Goal: Task Accomplishment & Management: Complete application form

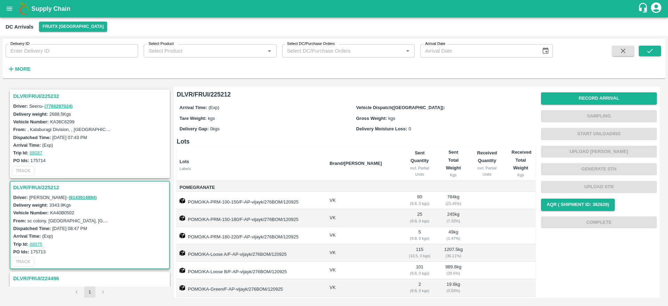
click at [47, 97] on h3 "DLVR/FRUI/225232" at bounding box center [90, 96] width 155 height 9
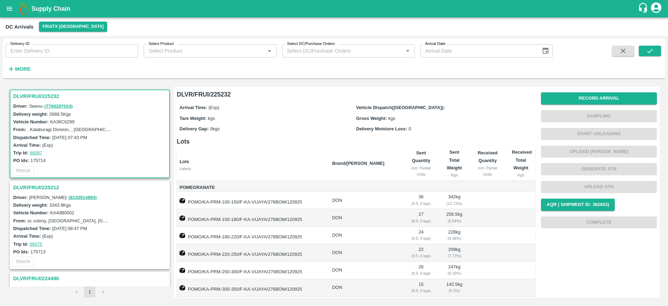
click at [31, 92] on h3 "DLVR/FRUI/225232" at bounding box center [90, 96] width 155 height 9
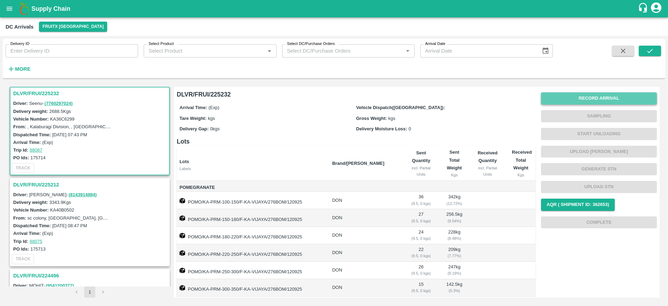
click at [597, 101] on button "Record Arrival" at bounding box center [599, 98] width 116 height 12
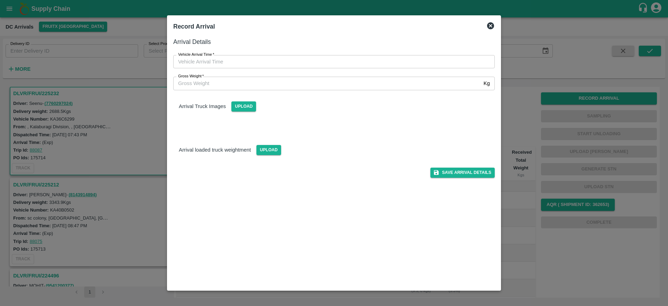
click at [395, 70] on div "Gross Weight   * Kg Gross Weight" at bounding box center [330, 79] width 330 height 22
type input "DD/MM/YYYY hh:mm aa"
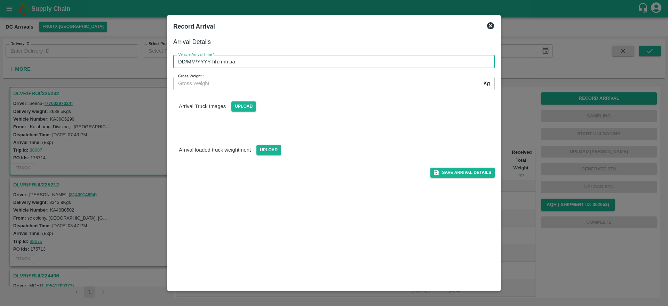
click at [390, 62] on input "DD/MM/YYYY hh:mm aa" at bounding box center [331, 61] width 317 height 13
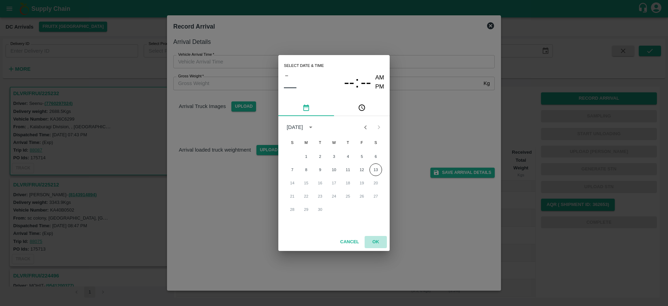
click at [375, 236] on button "OK" at bounding box center [376, 242] width 22 height 12
type input "DD/MM/YYYY hh:mm aa"
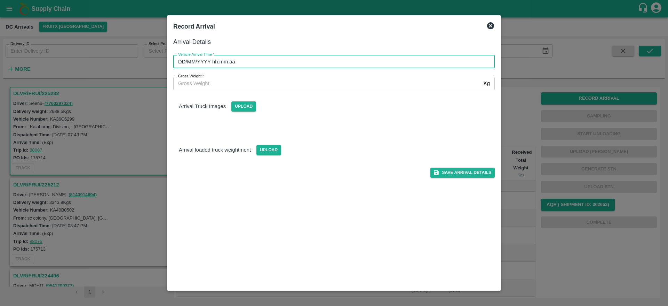
click at [265, 59] on input "DD/MM/YYYY hh:mm aa" at bounding box center [331, 61] width 317 height 13
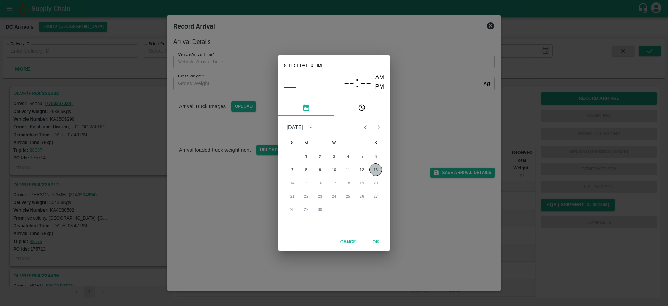
click at [374, 171] on button "13" at bounding box center [376, 169] width 13 height 13
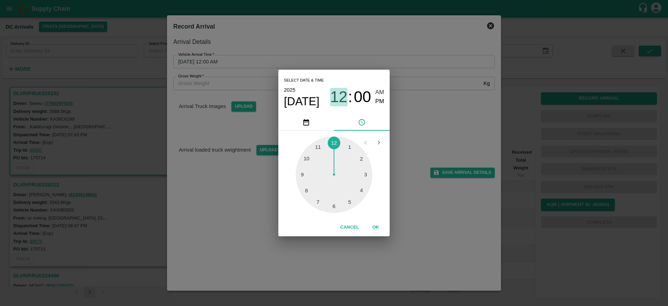
click at [347, 92] on span "12" at bounding box center [338, 97] width 17 height 18
click at [318, 203] on div at bounding box center [334, 174] width 77 height 77
type input "[DATE] 07:00 AM"
click at [378, 231] on button "OK" at bounding box center [376, 227] width 22 height 12
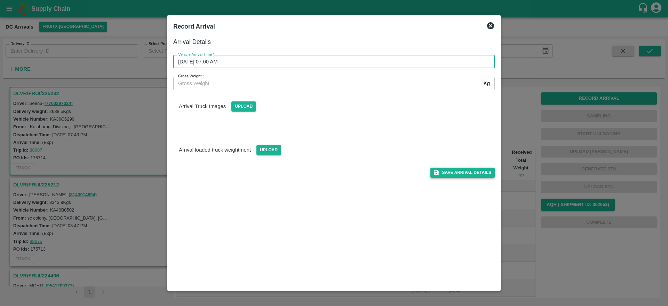
click at [460, 177] on button "Save Arrival Details" at bounding box center [463, 172] width 64 height 10
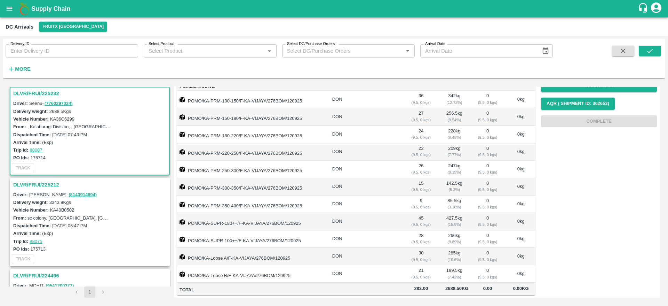
scroll to position [0, 0]
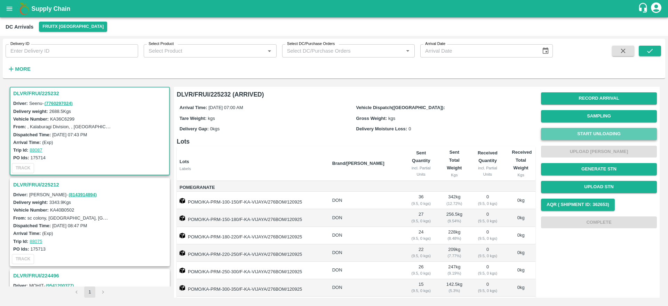
click at [599, 132] on button "Start Unloading" at bounding box center [599, 134] width 116 height 12
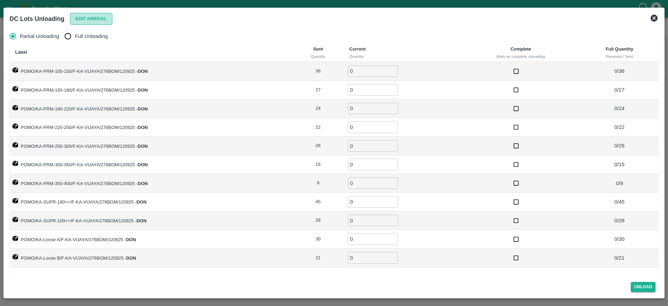
click at [92, 19] on button "Edit Arrival" at bounding box center [91, 19] width 42 height 12
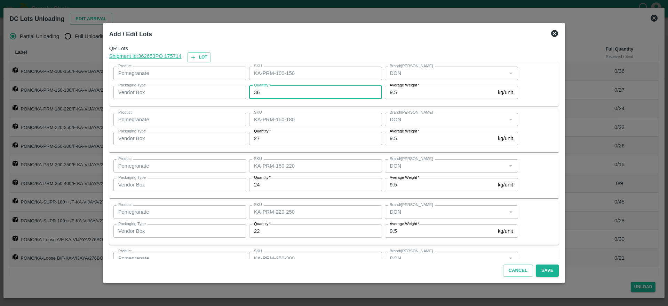
click at [280, 89] on input "36" at bounding box center [315, 92] width 133 height 13
type input "3"
type input "33"
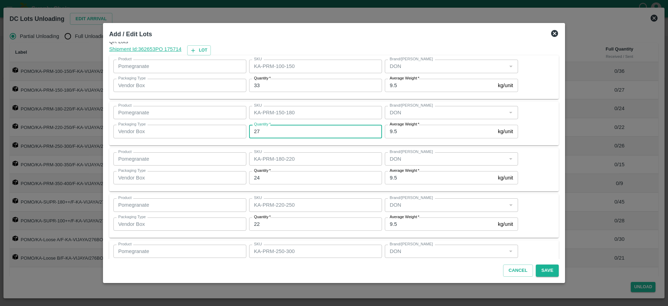
scroll to position [7, 0]
type input "31"
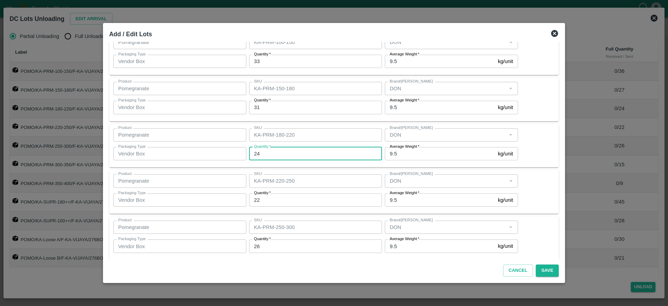
scroll to position [41, 0]
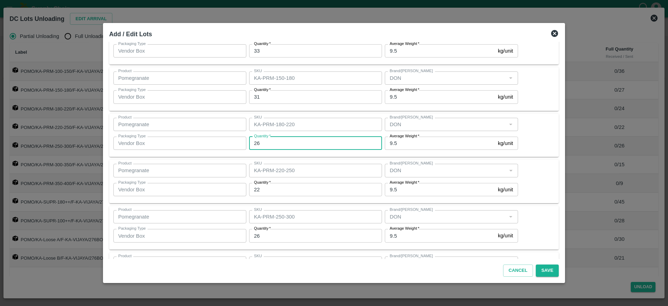
type input "26"
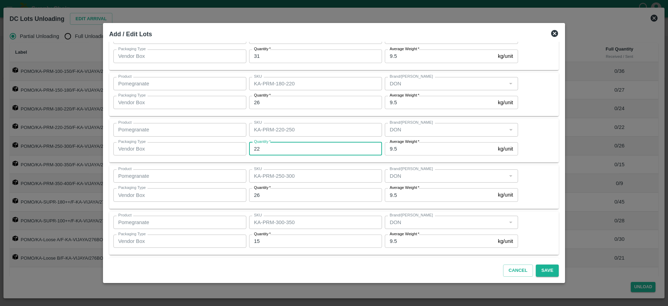
scroll to position [87, 0]
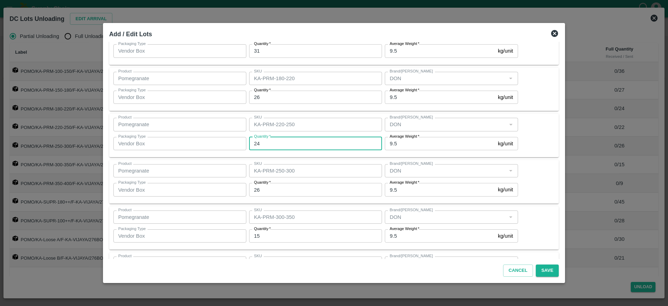
type input "24"
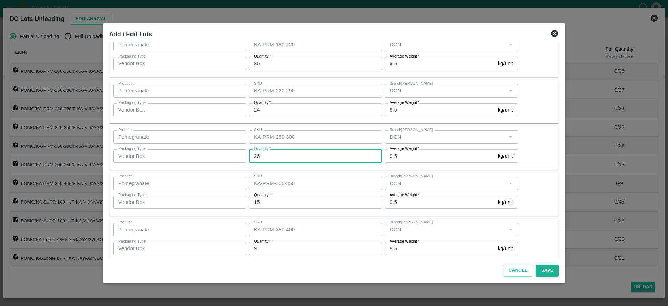
scroll to position [132, 0]
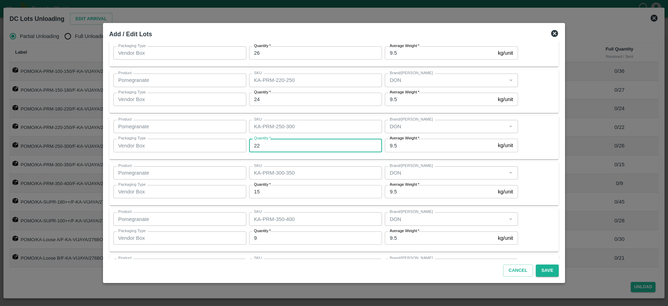
type input "22"
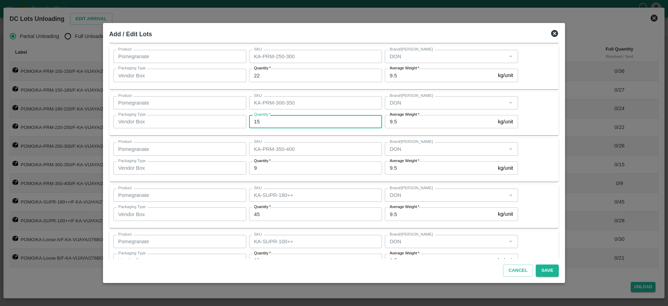
scroll to position [206, 0]
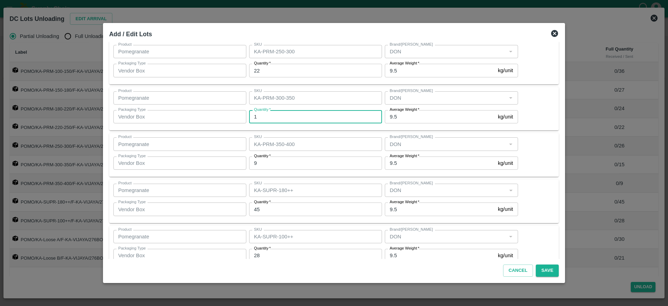
type input "15"
type input "8"
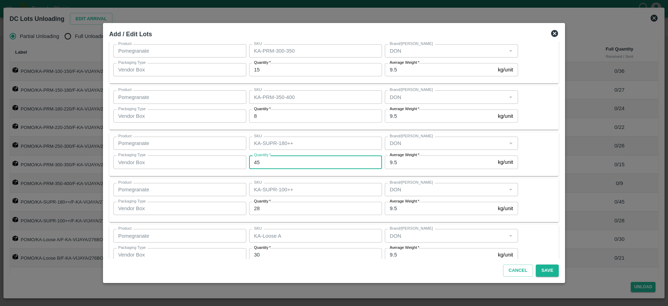
scroll to position [288, 0]
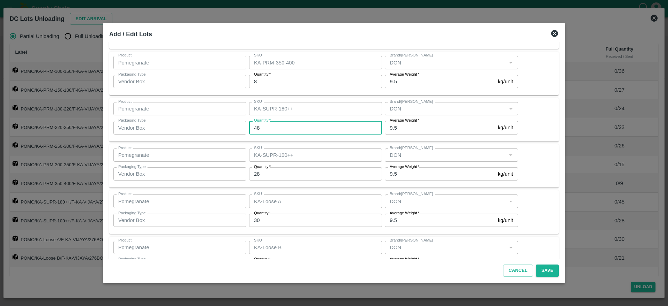
type input "48"
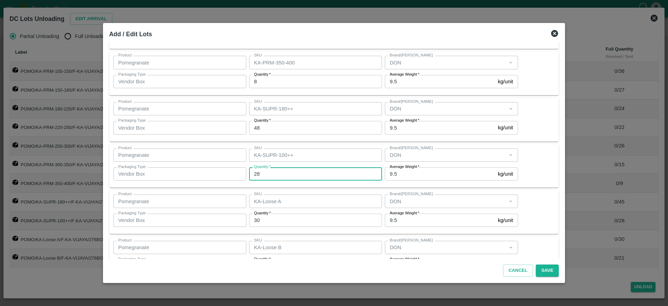
scroll to position [314, 0]
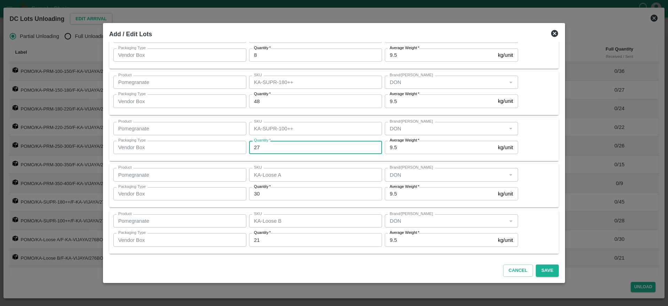
type input "27"
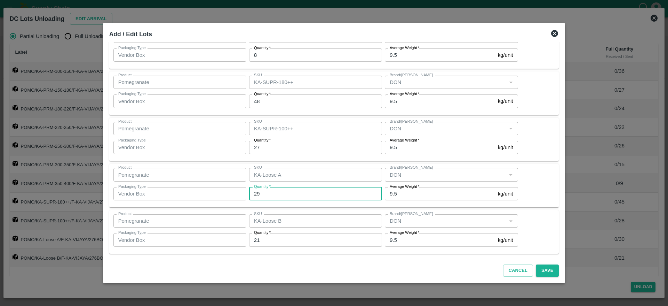
type input "29"
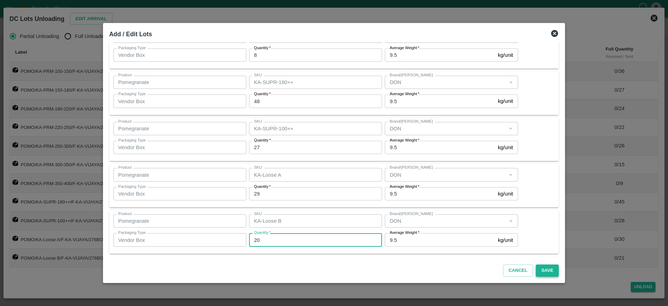
type input "20"
click at [545, 268] on button "Save" at bounding box center [547, 270] width 23 height 12
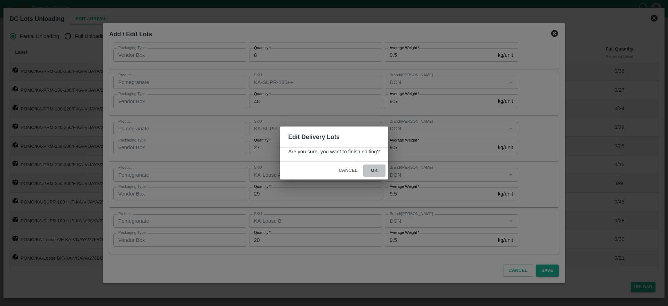
click at [376, 169] on button "ok" at bounding box center [374, 170] width 22 height 12
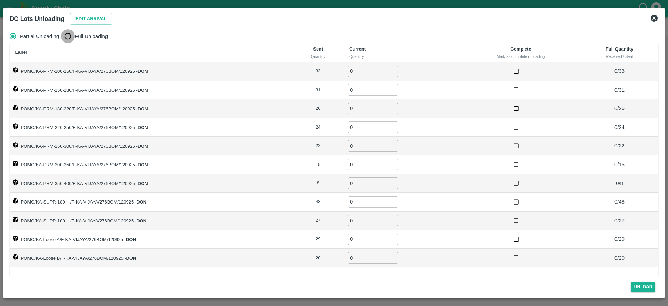
click at [72, 33] on input "Full Unloading" at bounding box center [68, 36] width 14 height 14
radio input "true"
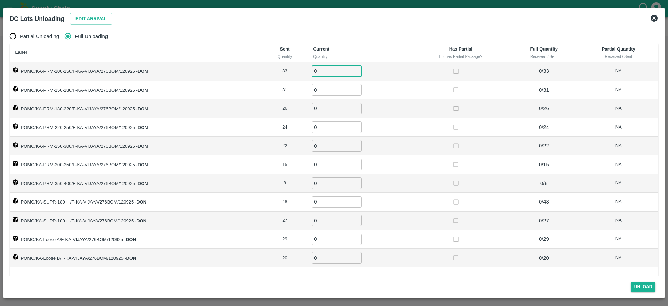
click at [325, 69] on input "0" at bounding box center [337, 70] width 50 height 11
type input "33"
type input "31"
type input "26"
type input "24"
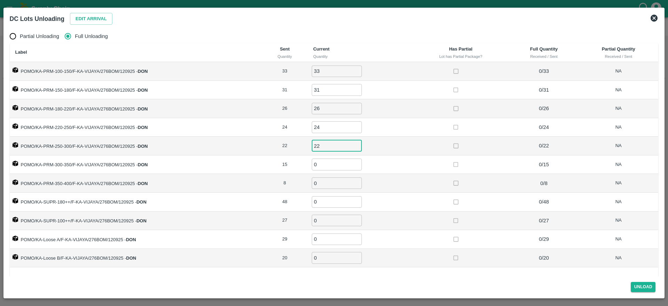
type input "22"
type input "15"
type input "8"
type input "48"
type input "27"
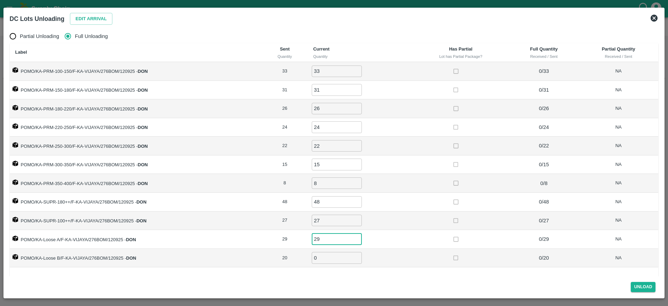
type input "29"
type input "20"
